Goal: Information Seeking & Learning: Learn about a topic

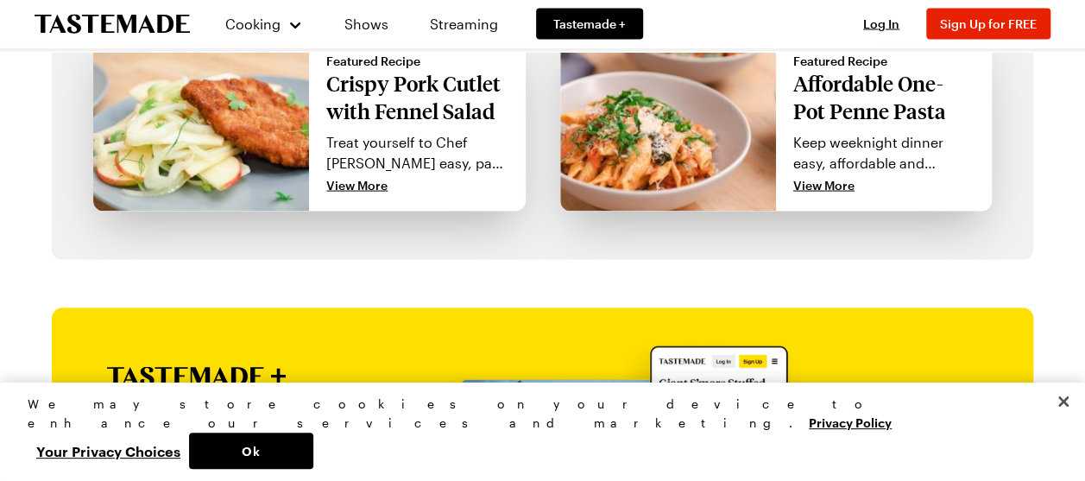
scroll to position [1813, 0]
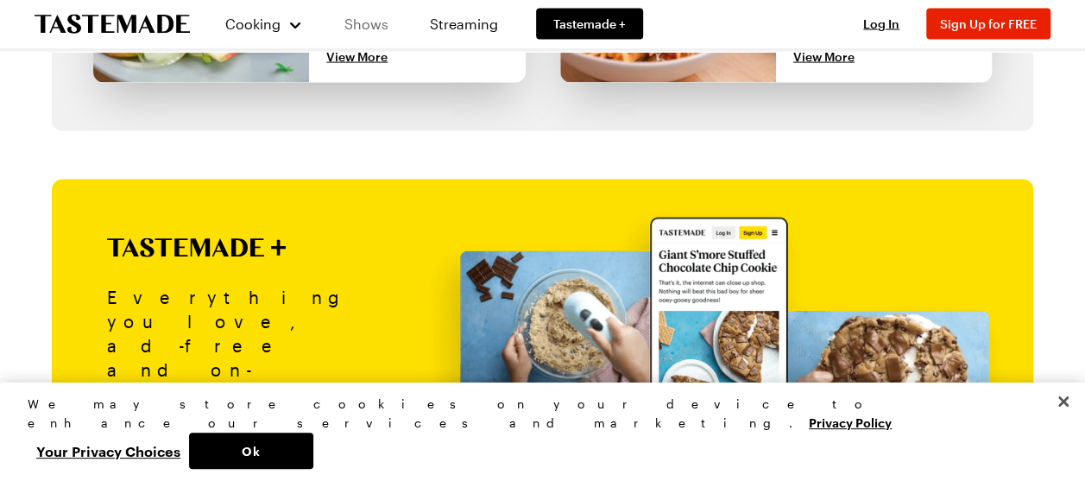
click at [350, 22] on link "Shows" at bounding box center [366, 24] width 79 height 48
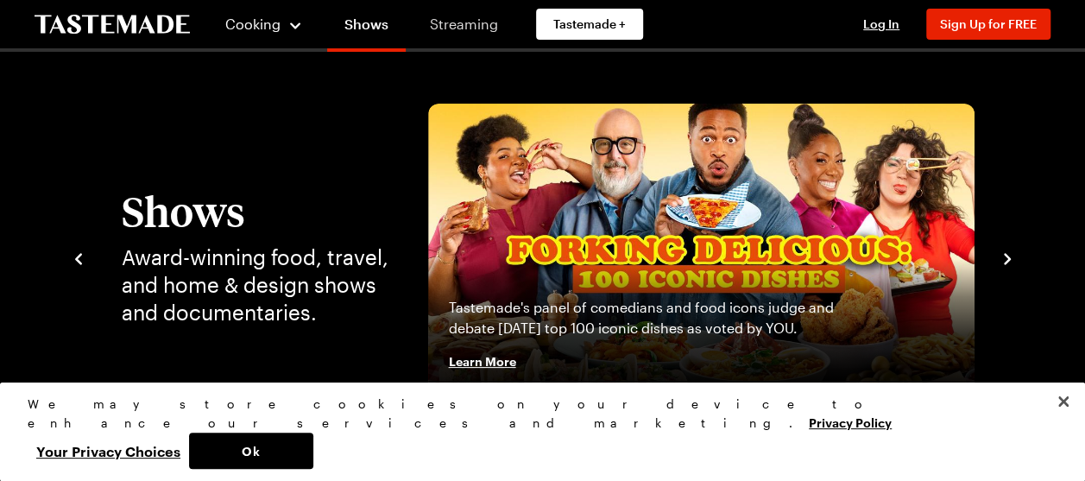
click at [430, 31] on link "Streaming" at bounding box center [464, 24] width 103 height 48
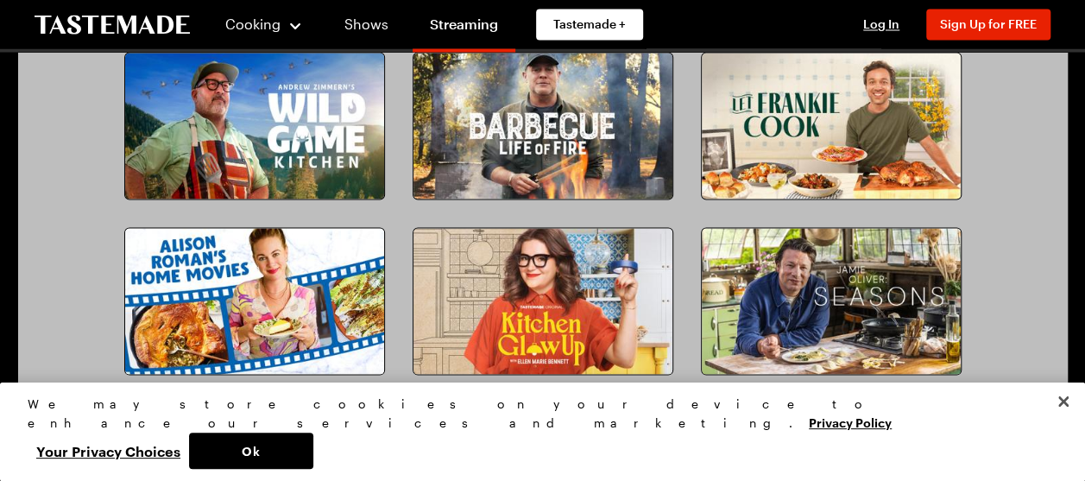
scroll to position [1554, 0]
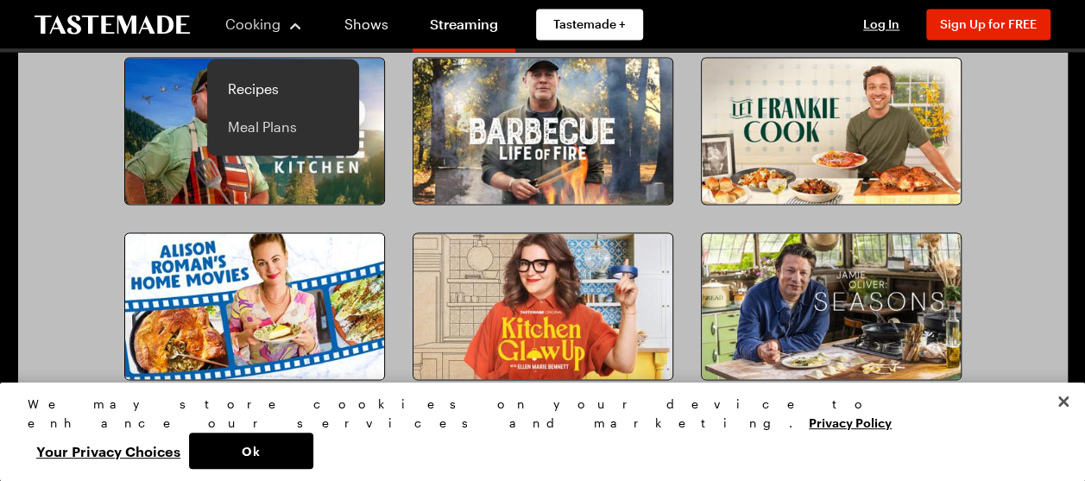
click at [266, 129] on link "Meal Plans" at bounding box center [283, 126] width 131 height 38
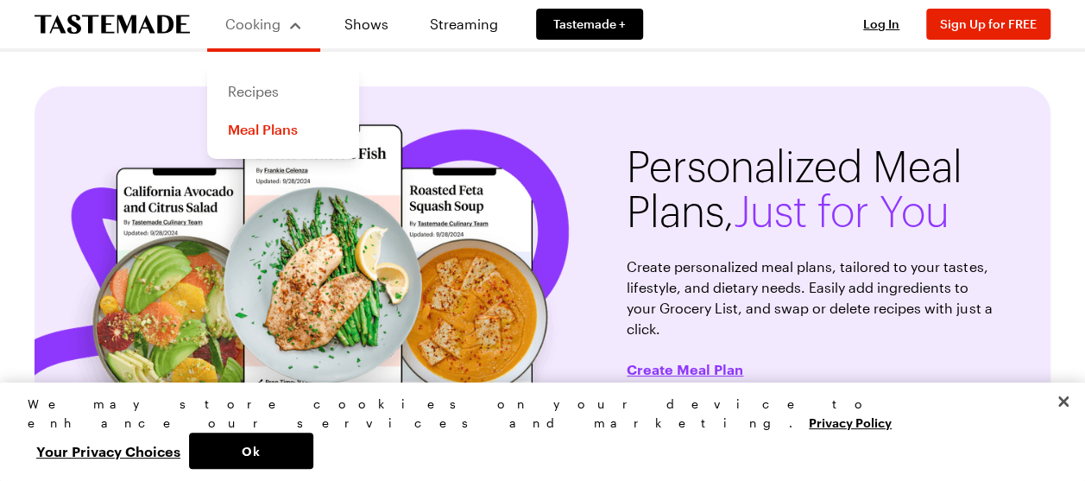
click at [260, 85] on link "Recipes" at bounding box center [283, 92] width 131 height 38
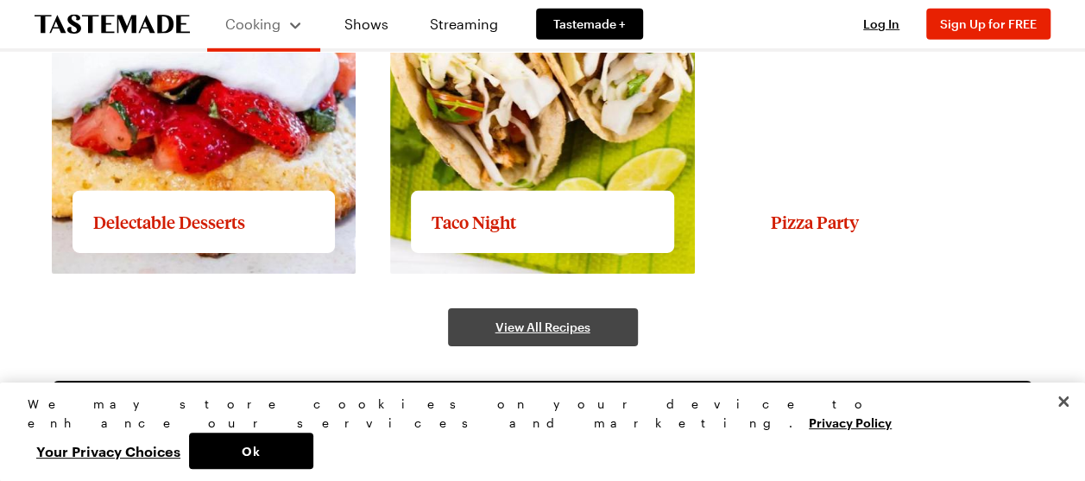
scroll to position [2632, 0]
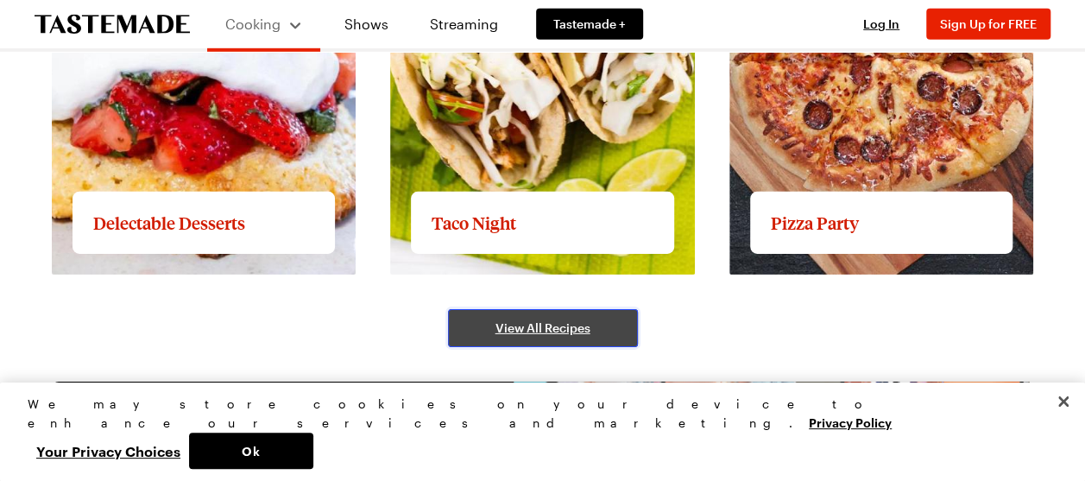
click at [470, 331] on link "View All Recipes" at bounding box center [543, 328] width 190 height 38
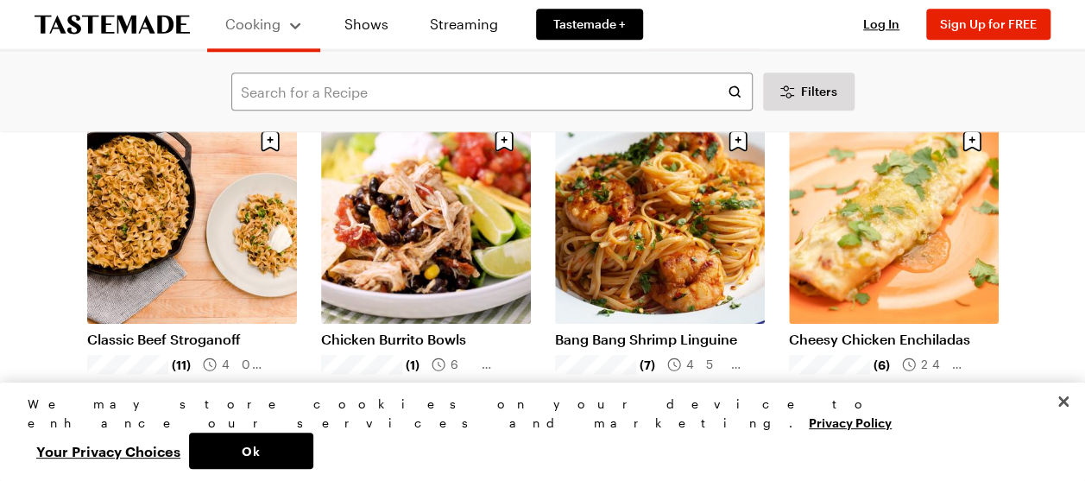
scroll to position [850, 0]
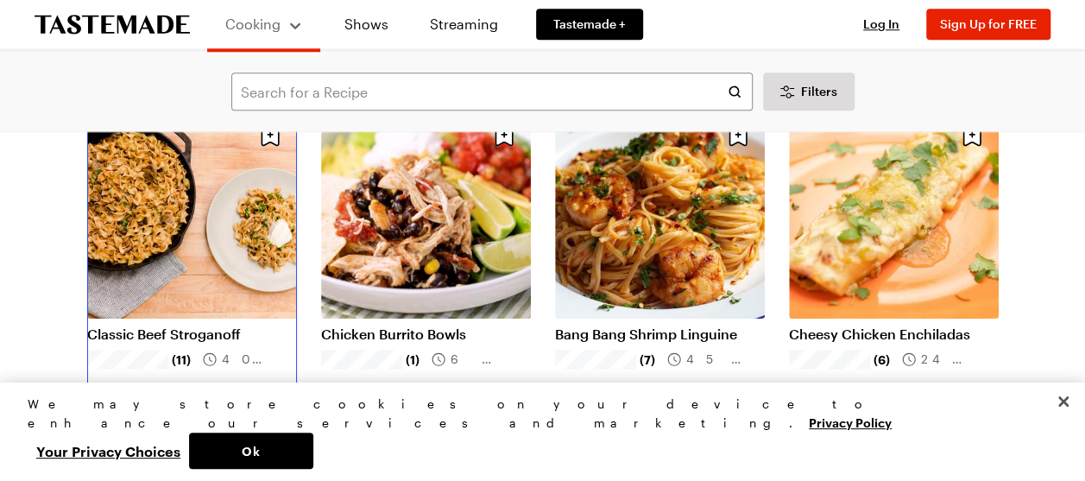
click at [230, 325] on link "Classic Beef Stroganoff" at bounding box center [192, 333] width 210 height 17
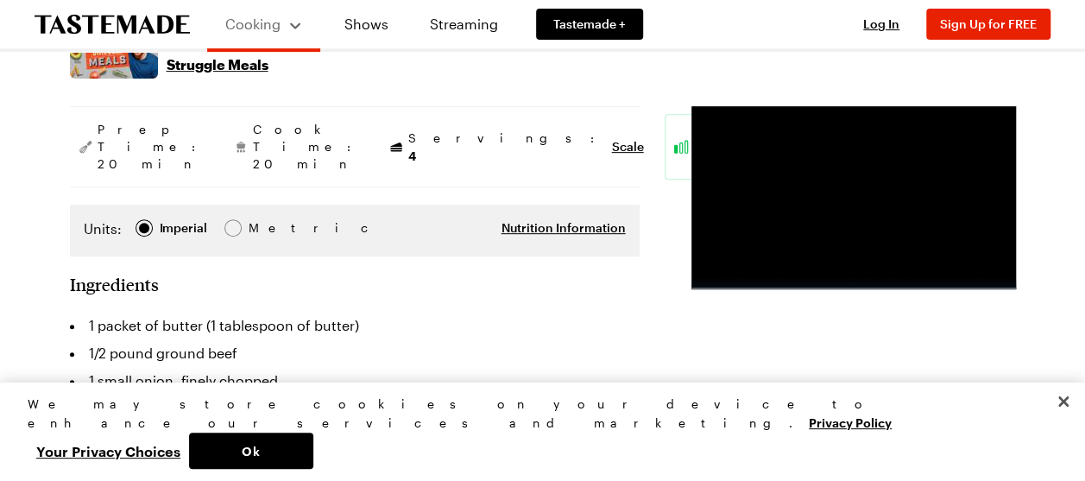
scroll to position [329, 0]
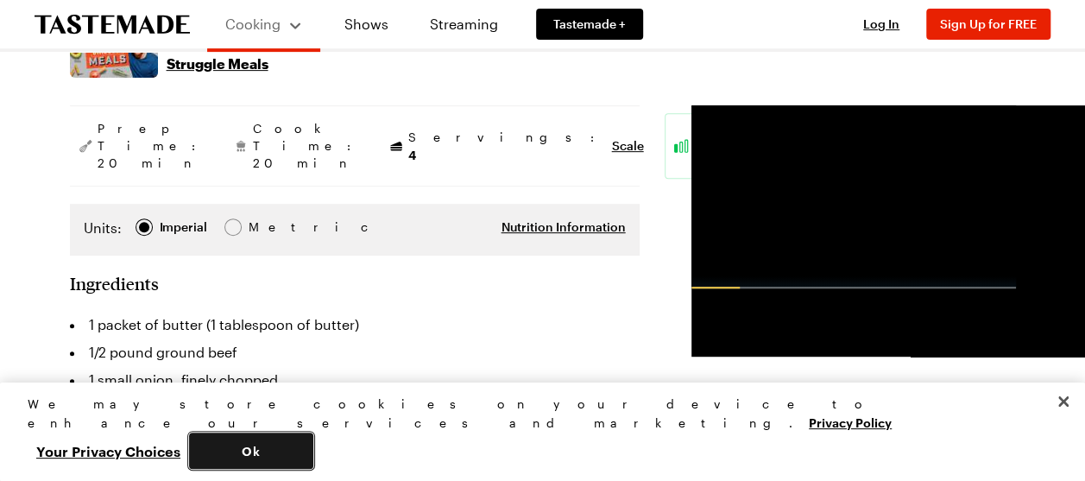
click at [313, 463] on button "Ok" at bounding box center [251, 450] width 124 height 36
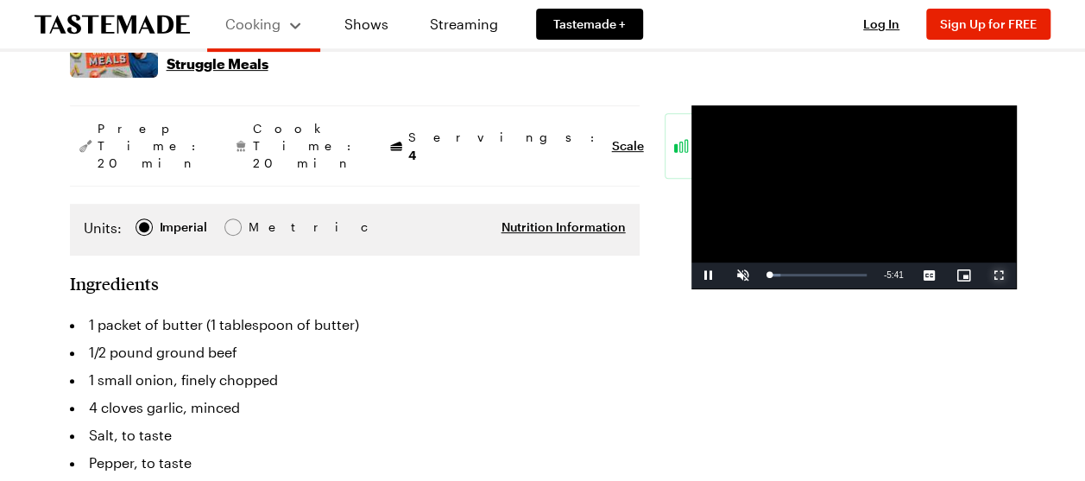
click at [995, 275] on span "Video Player" at bounding box center [998, 275] width 35 height 0
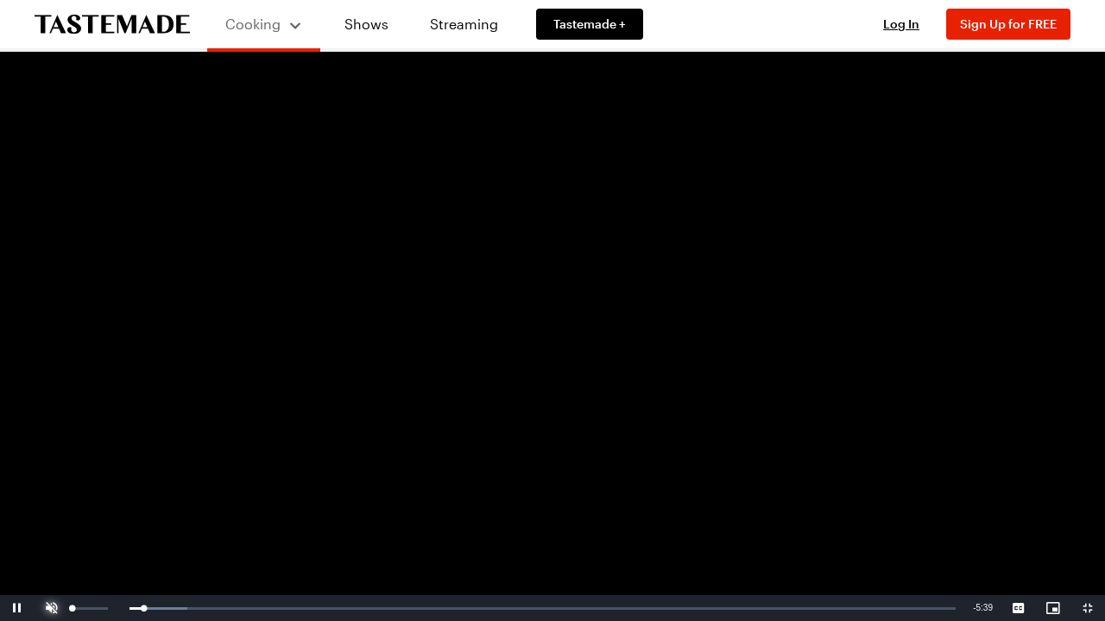
click at [48, 480] on span "Video Player" at bounding box center [52, 608] width 35 height 0
click at [161, 480] on div "Loaded : 20.26% 0:32 0:20" at bounding box center [516, 609] width 895 height 26
click at [221, 480] on div "Loaded : 22.67% 0:56 0:33" at bounding box center [516, 609] width 895 height 26
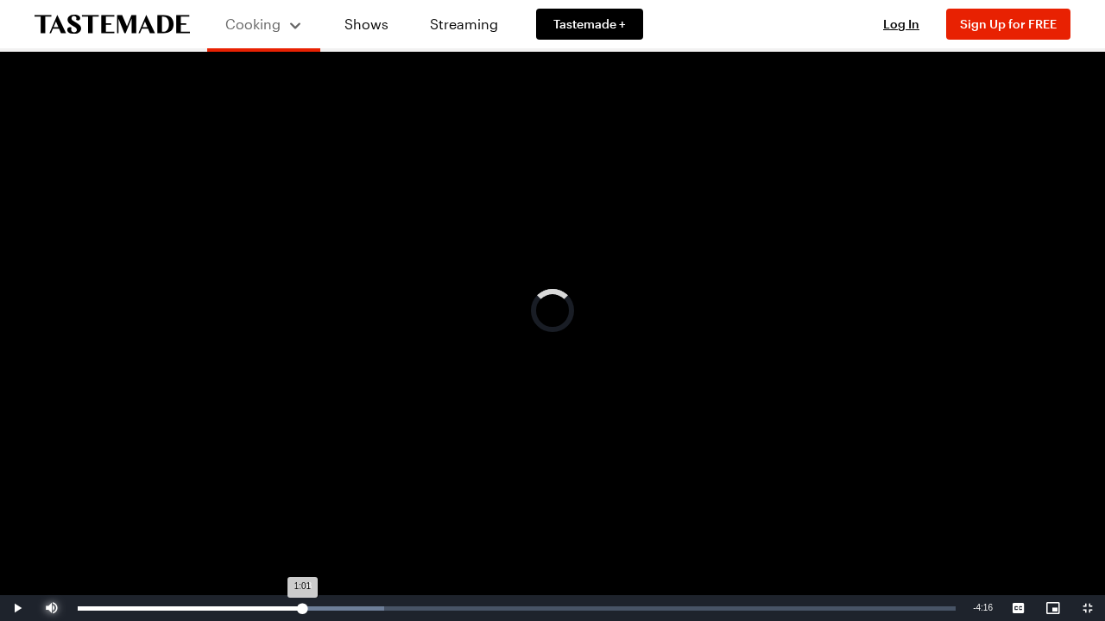
click at [302, 480] on div "Loaded : 34.88% 1:28 1:01" at bounding box center [516, 609] width 895 height 26
click at [421, 480] on div "Loaded : 45.34% 2:14 1:35" at bounding box center [517, 609] width 878 height 4
click at [523, 480] on div "Loaded : 47.08% 2:54 2:16" at bounding box center [516, 609] width 895 height 26
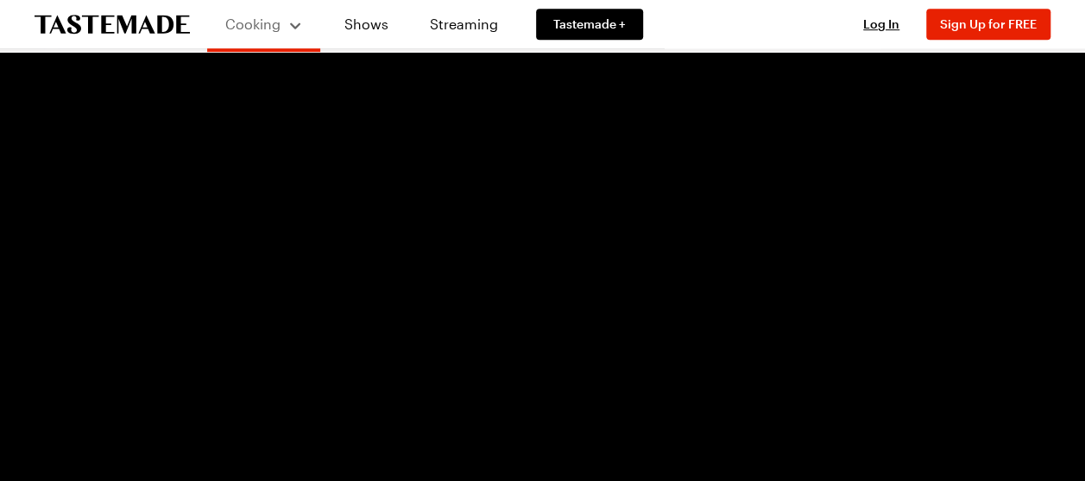
scroll to position [514, 0]
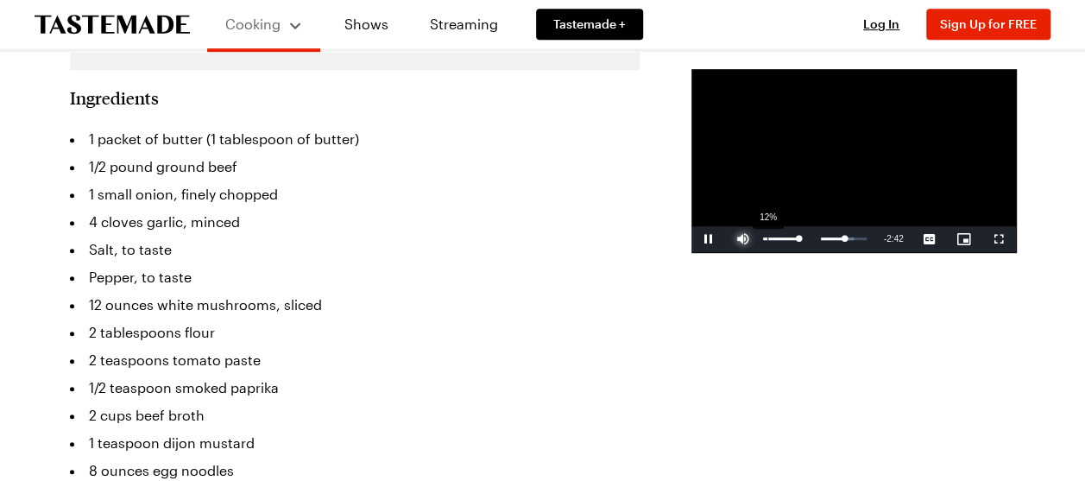
click at [763, 240] on div "12%" at bounding box center [780, 238] width 35 height 3
click at [763, 240] on div "41%" at bounding box center [780, 238] width 35 height 3
click at [769, 241] on div "Loaded : 72.30% 0:10 3:09" at bounding box center [818, 238] width 98 height 4
click at [769, 241] on div "0:04" at bounding box center [770, 238] width 2 height 4
drag, startPoint x: 648, startPoint y: 309, endPoint x: 865, endPoint y: 284, distance: 218.1
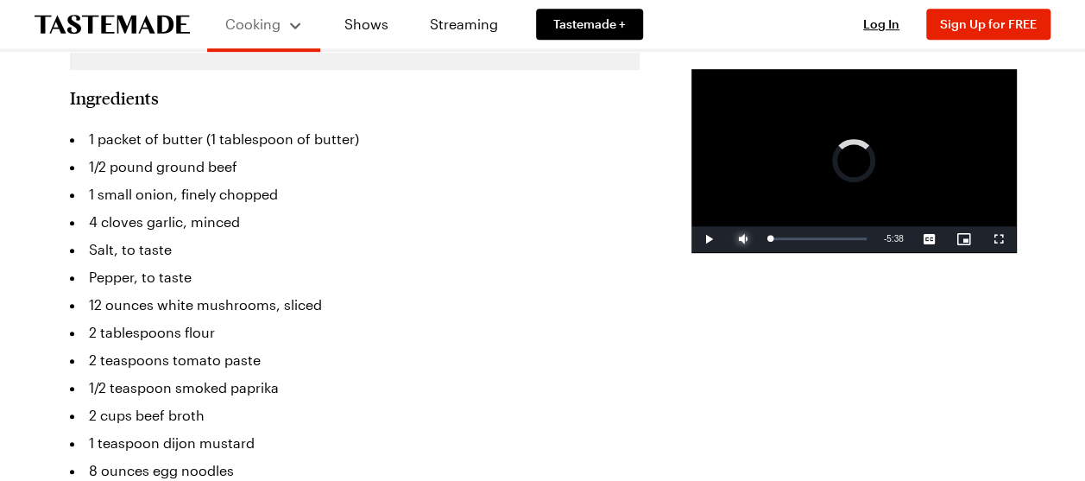
click at [865, 252] on video-js "Video Player is loading. Play Video Play Mute 93% Current Time 0:04 / Duration …" at bounding box center [853, 160] width 325 height 183
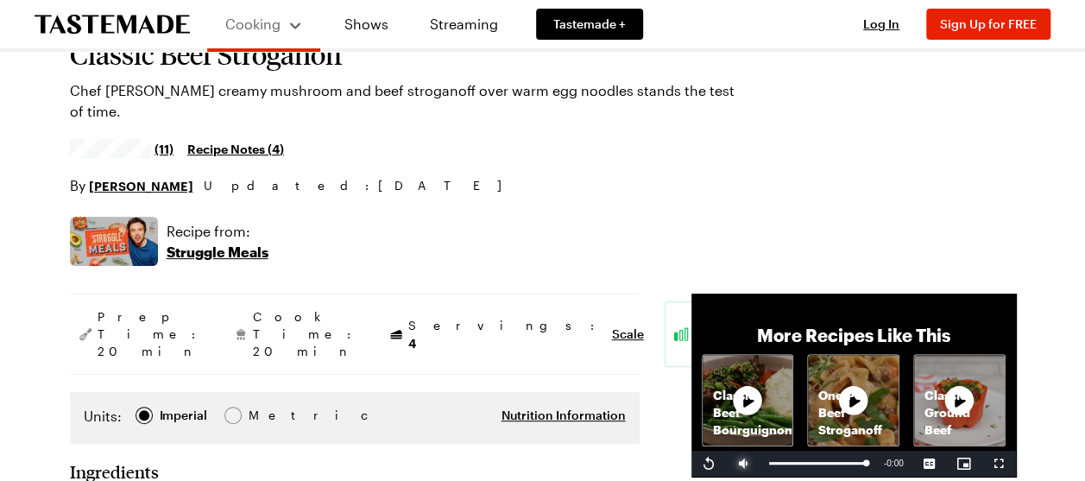
scroll to position [142, 0]
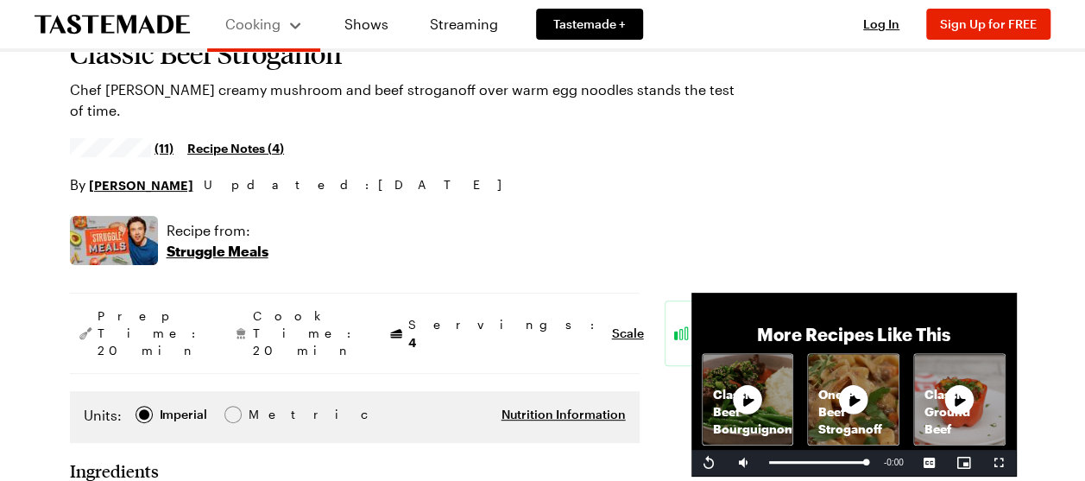
click at [234, 247] on p "Struggle Meals" at bounding box center [218, 251] width 102 height 21
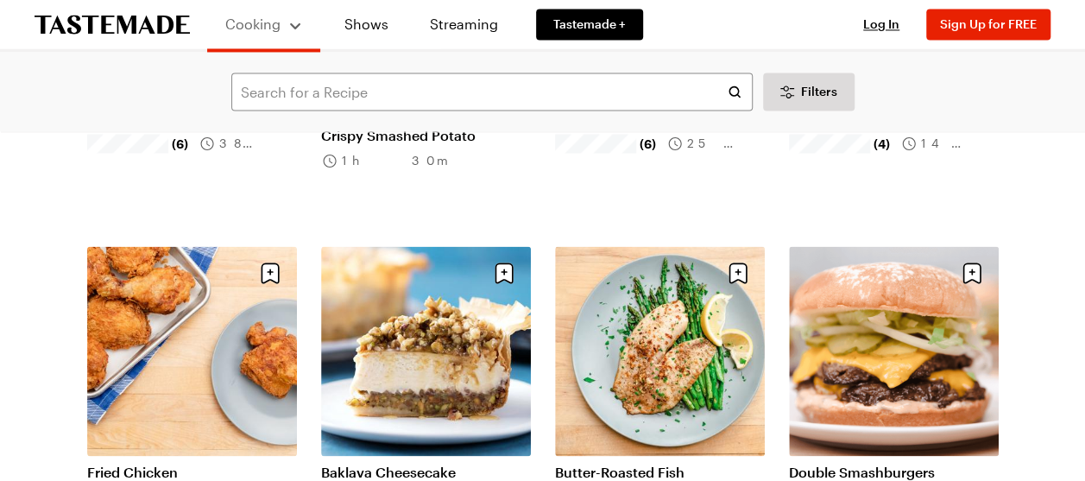
scroll to position [1153, 0]
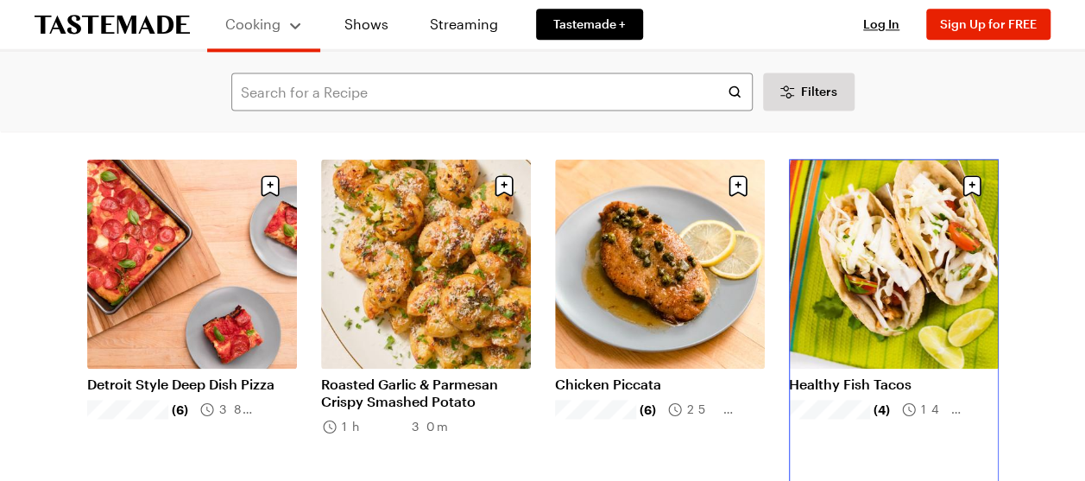
click at [911, 375] on link "Healthy Fish Tacos" at bounding box center [894, 383] width 210 height 17
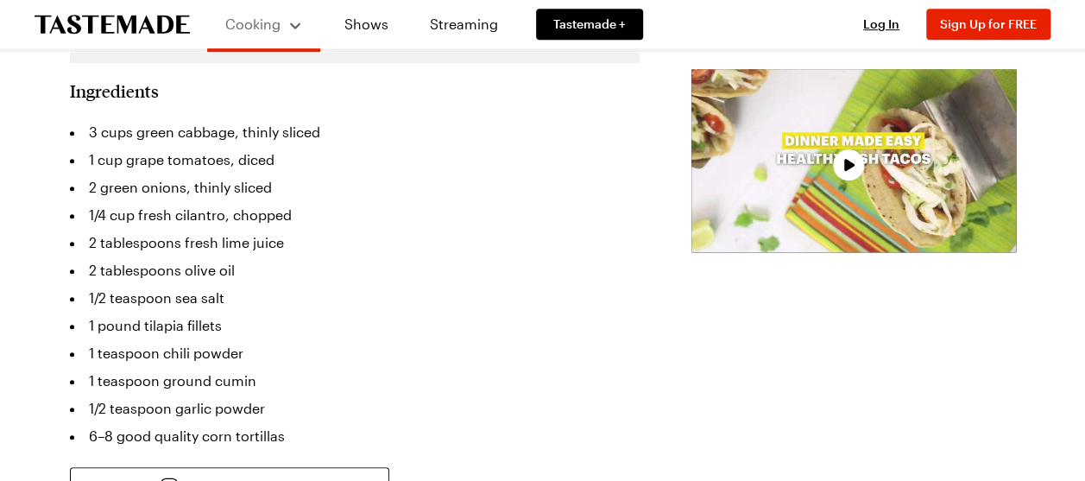
scroll to position [524, 0]
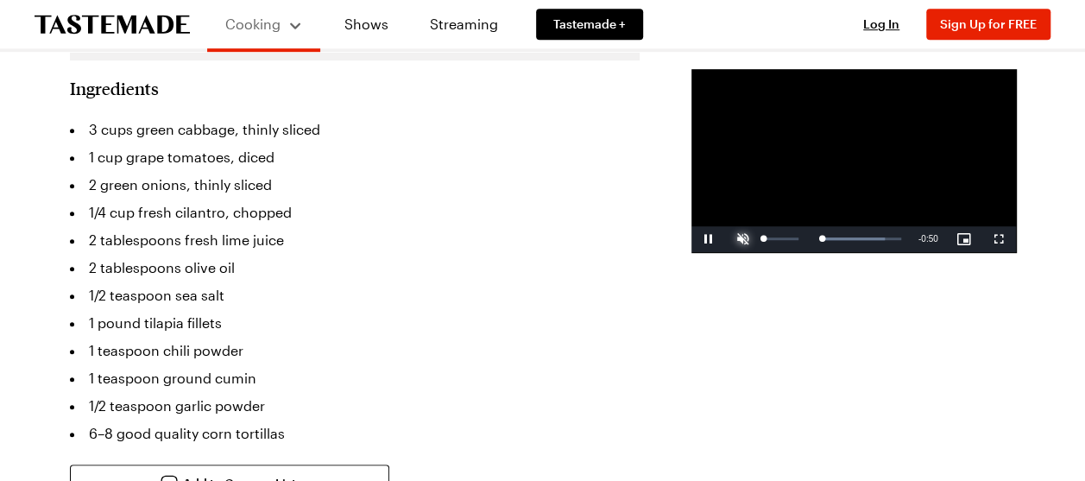
click at [726, 239] on span "Video Player" at bounding box center [743, 239] width 35 height 0
click at [760, 252] on div "Loaded : 79.83% 0:10 0:03" at bounding box center [834, 239] width 149 height 26
click at [760, 252] on div "Loaded : 100.00% 0:18 0:11" at bounding box center [834, 239] width 149 height 26
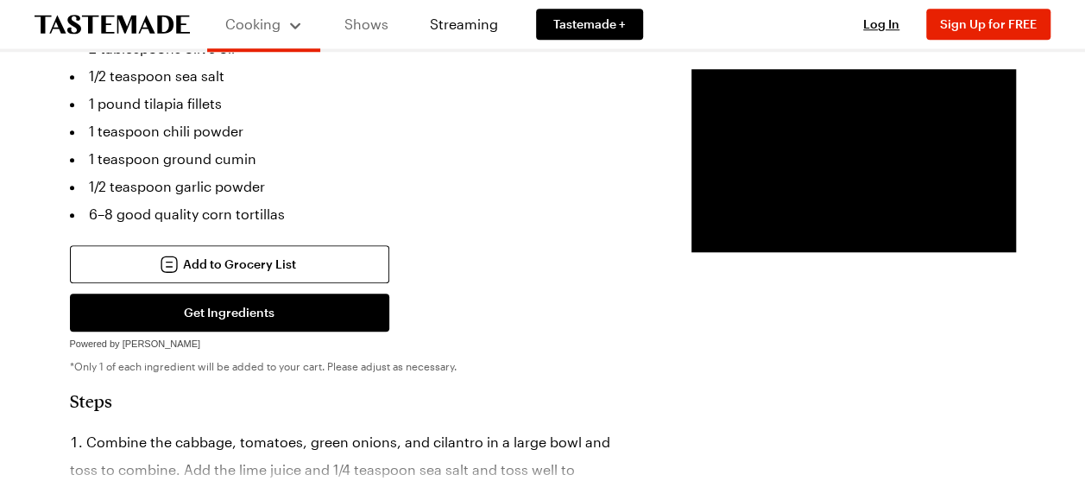
scroll to position [734, 0]
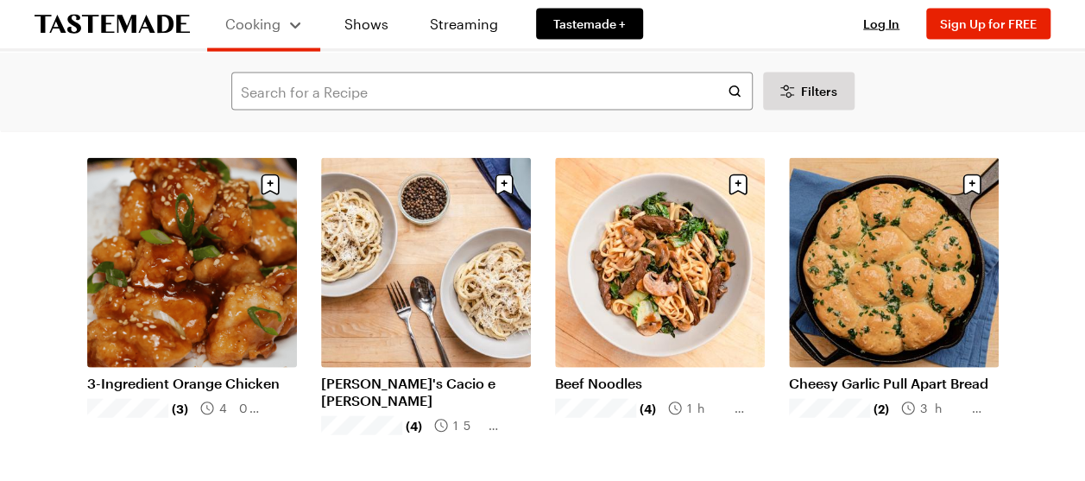
scroll to position [1861, 0]
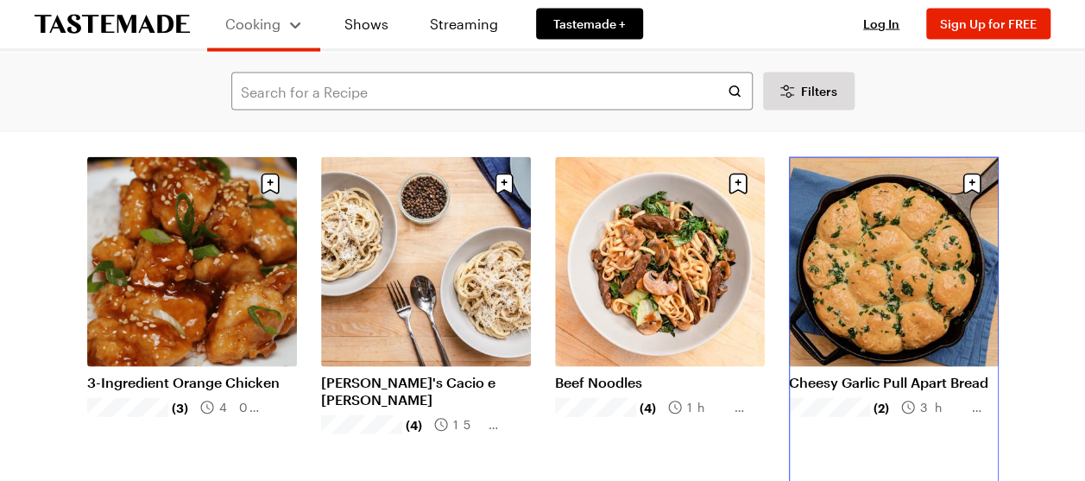
click at [848, 374] on link "Cheesy Garlic Pull Apart Bread" at bounding box center [894, 382] width 210 height 17
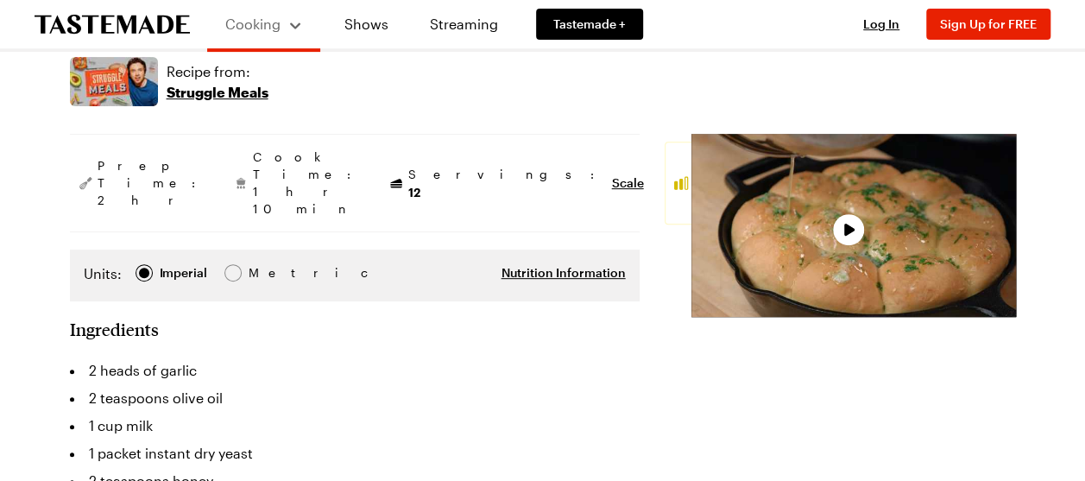
scroll to position [293, 0]
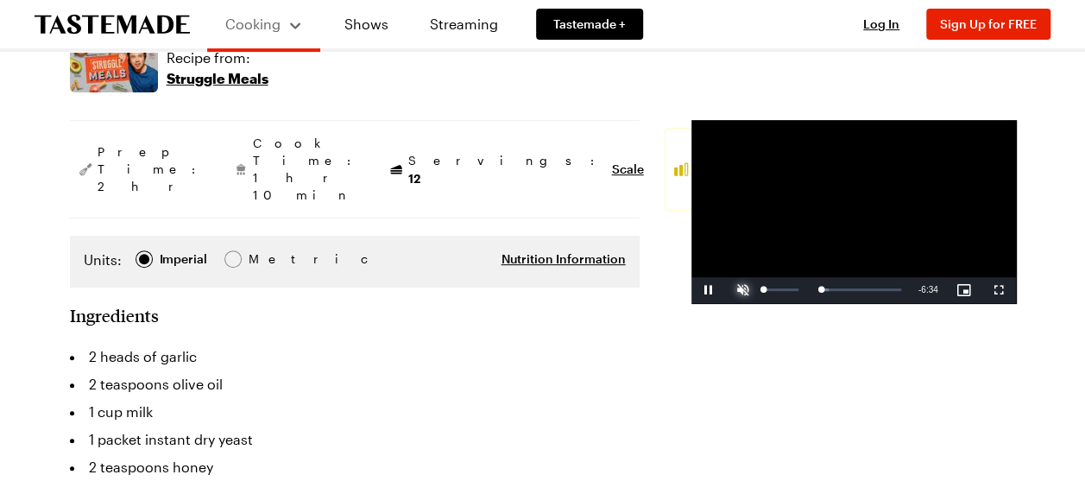
click at [726, 290] on span "Video Player" at bounding box center [743, 290] width 35 height 0
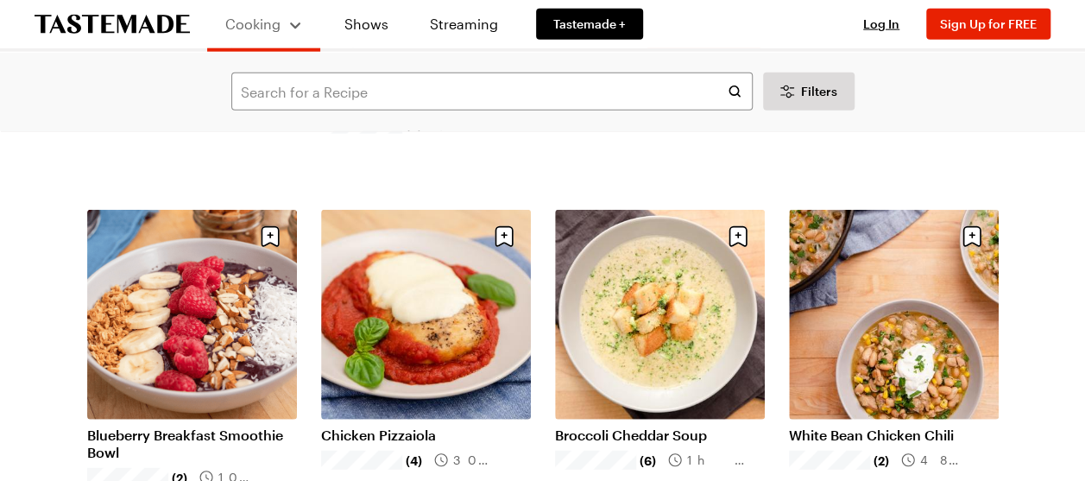
scroll to position [2203, 0]
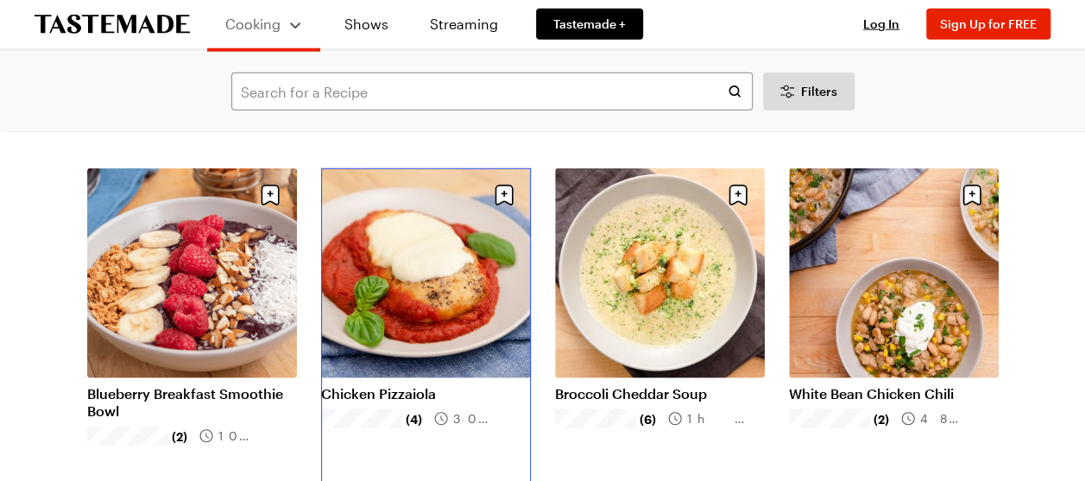
click at [423, 385] on link "Chicken Pizzaiola" at bounding box center [426, 393] width 210 height 17
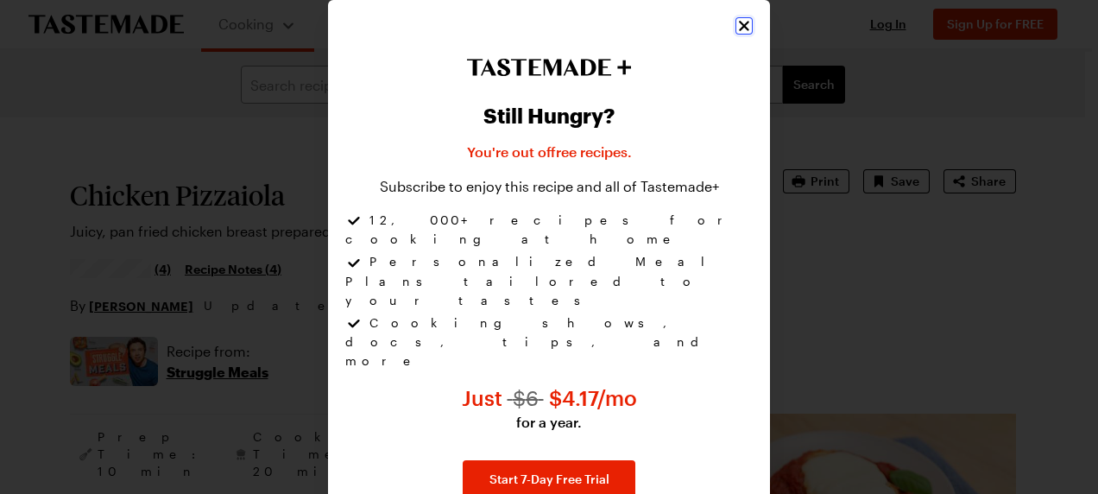
click at [739, 27] on icon "Close" at bounding box center [744, 26] width 10 height 10
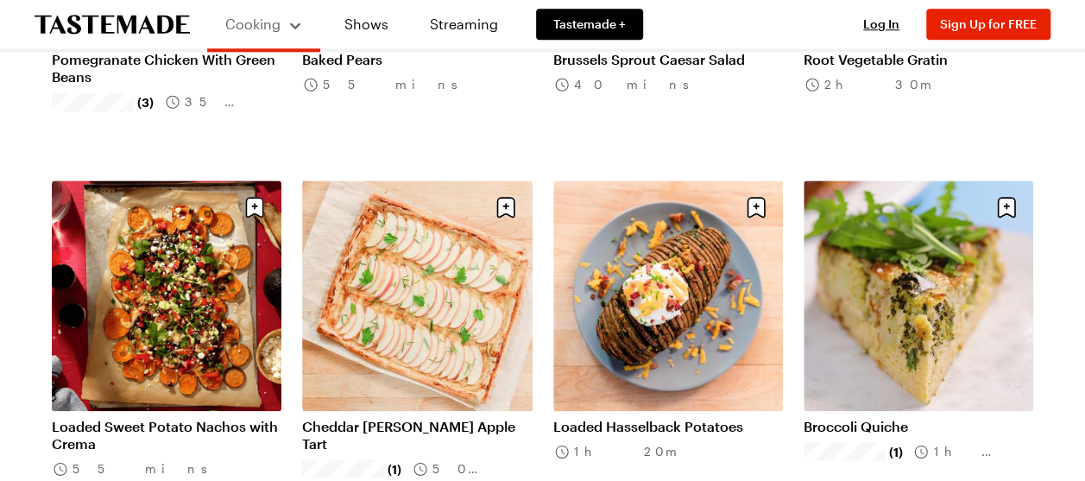
scroll to position [867, 0]
